Goal: Task Accomplishment & Management: Manage account settings

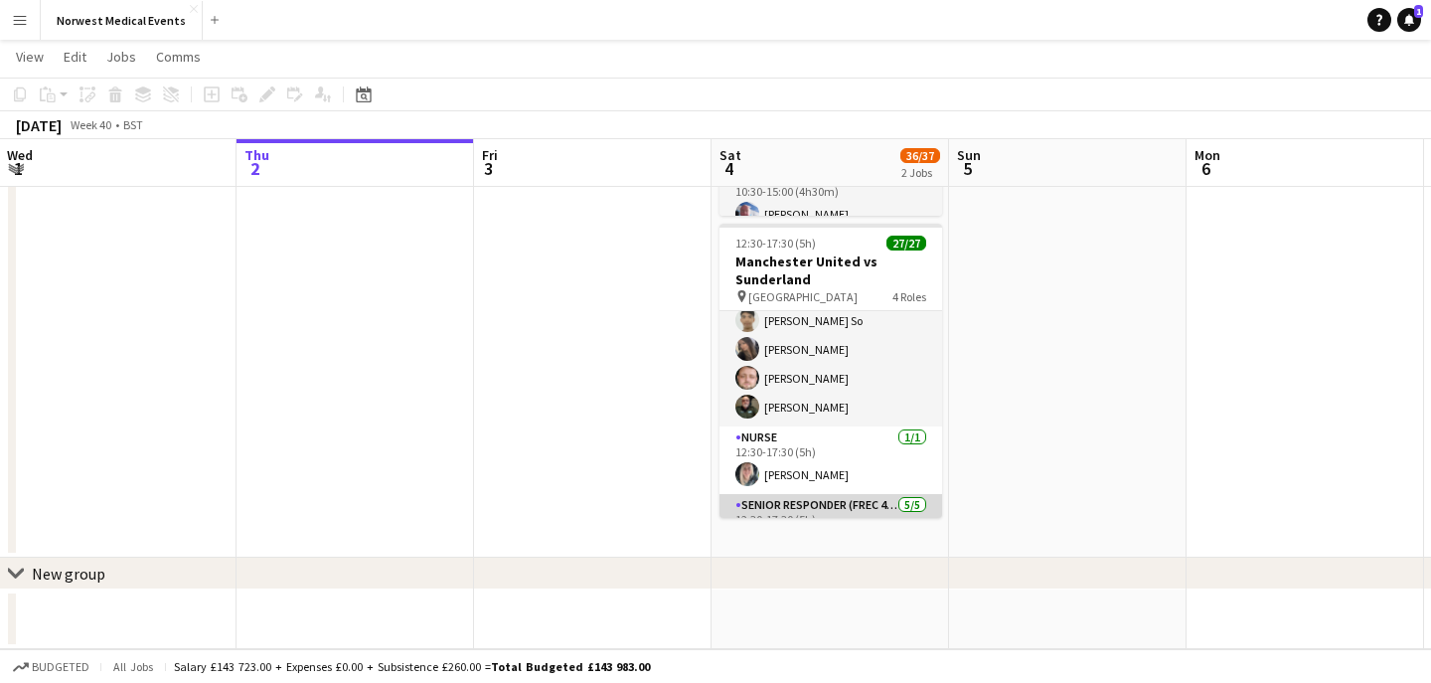
scroll to position [394, 0]
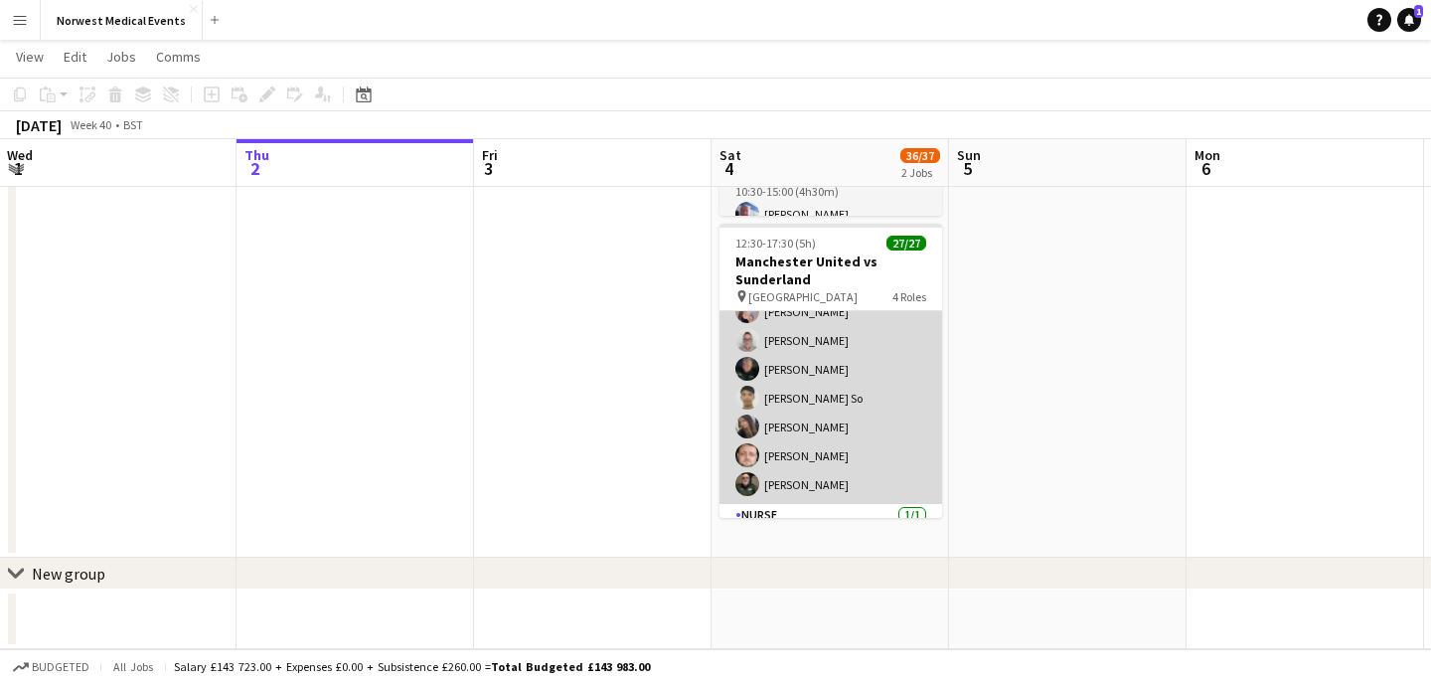
click at [861, 403] on app-card-role "First Responder (Medical) 19/19 12:30-17:30 (5h) [PERSON_NAME] [PERSON_NAME] [P…" at bounding box center [831, 211] width 223 height 586
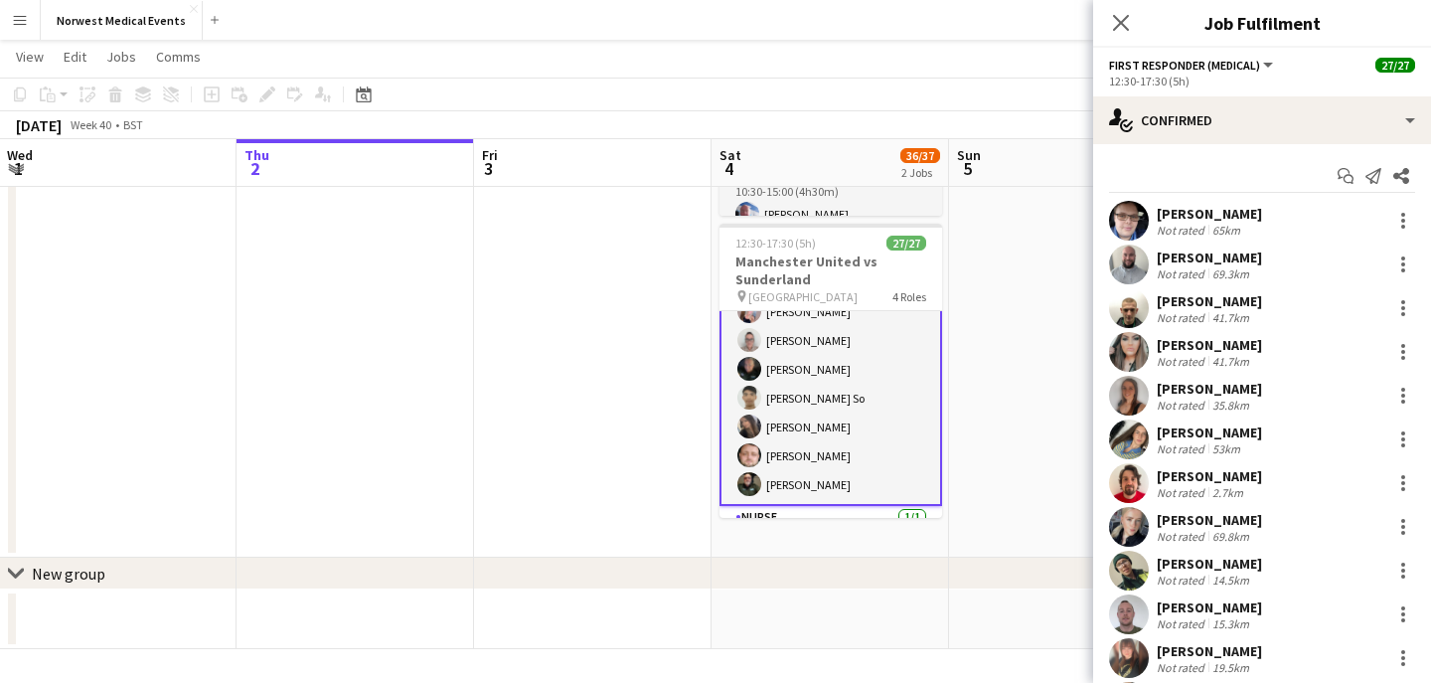
scroll to position [402, 0]
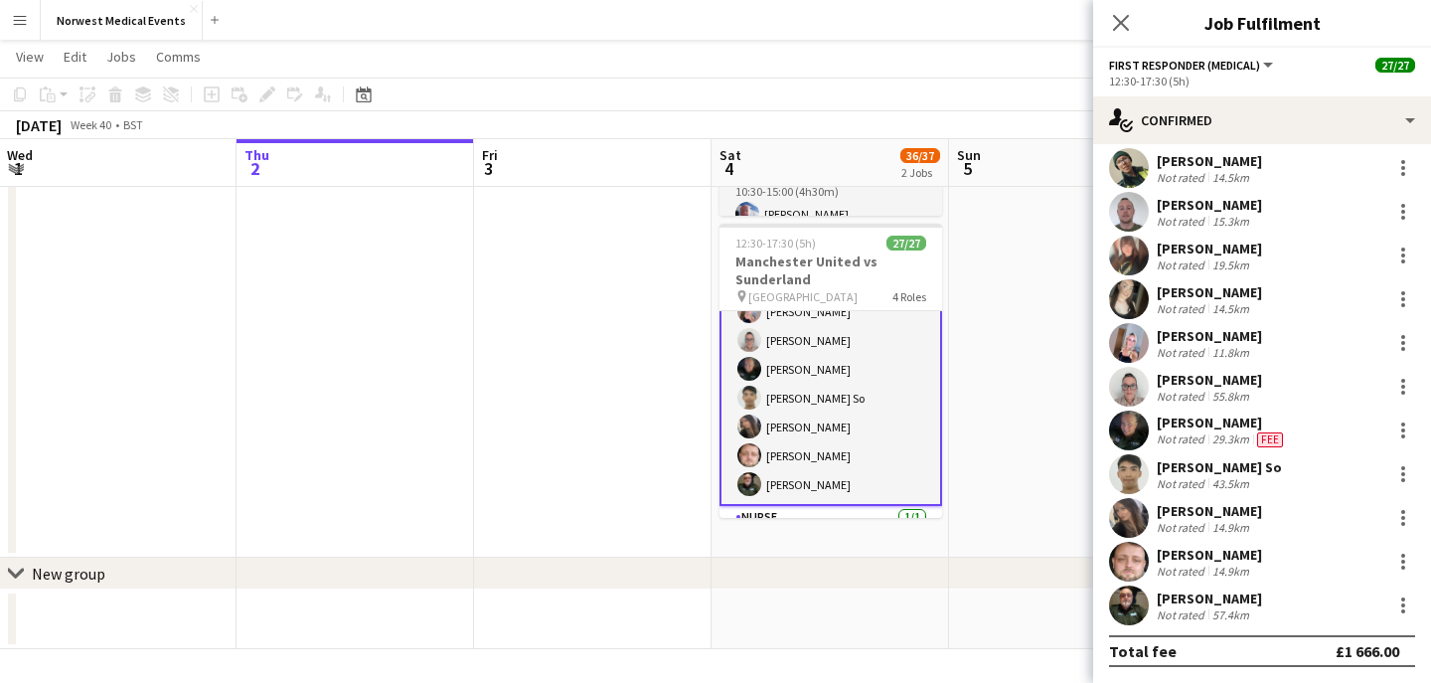
click at [1118, 20] on icon at bounding box center [1121, 23] width 16 height 16
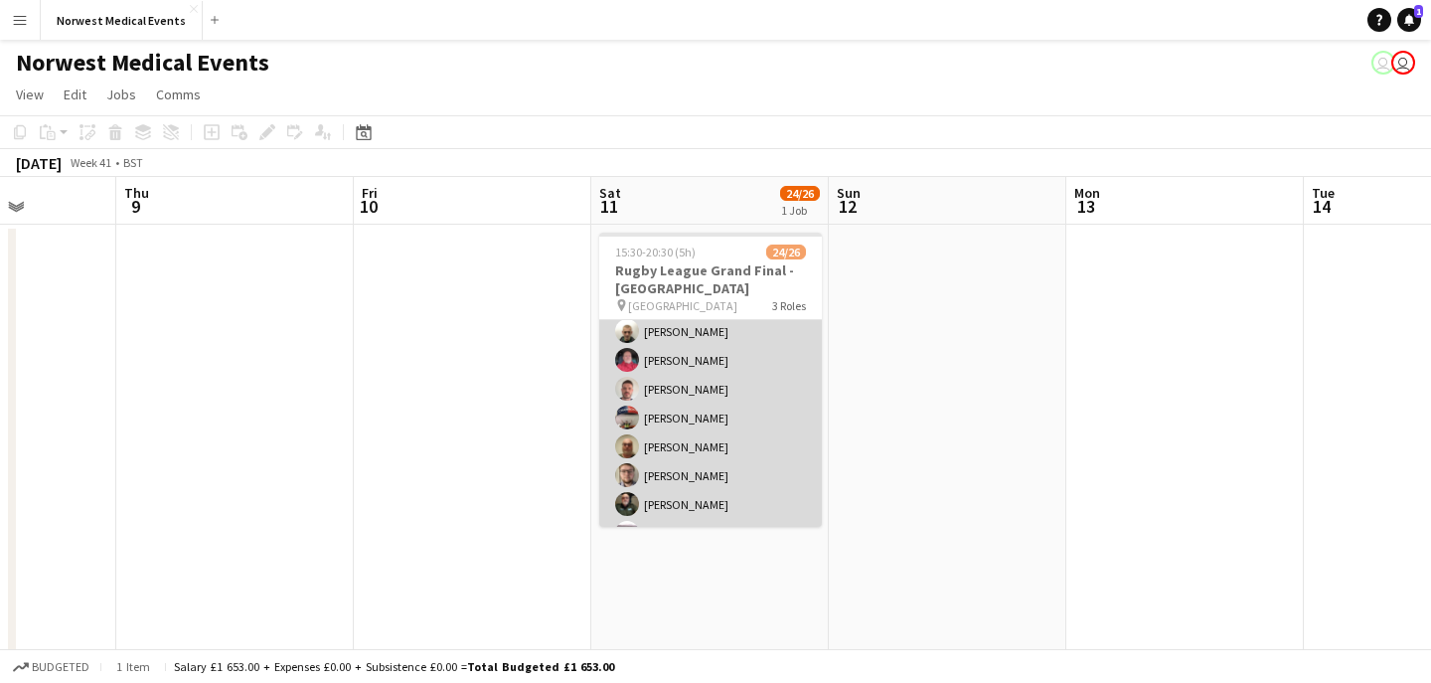
scroll to position [373, 0]
